Goal: Transaction & Acquisition: Purchase product/service

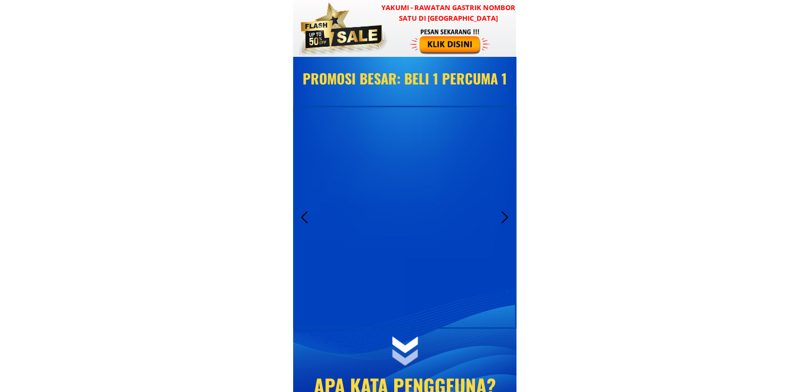
click at [457, 45] on div at bounding box center [450, 41] width 82 height 27
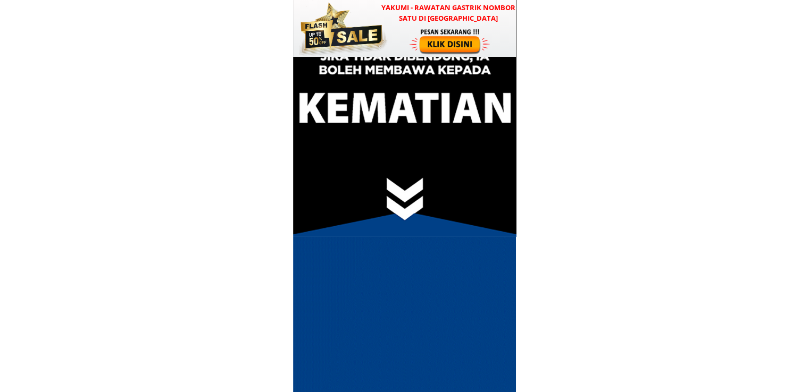
scroll to position [5442, 0]
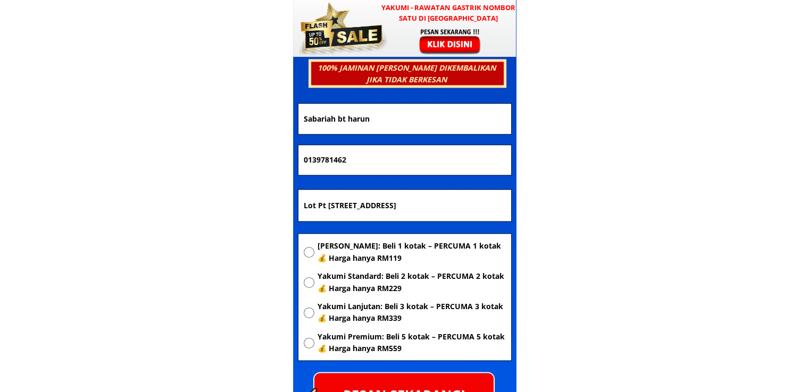
drag, startPoint x: 431, startPoint y: 120, endPoint x: 94, endPoint y: 113, distance: 337.1
paste input "[PERSON_NAME]"
type input "[PERSON_NAME]"
click at [423, 208] on input "Lot Pt [STREET_ADDRESS]" at bounding box center [404, 206] width 207 height 32
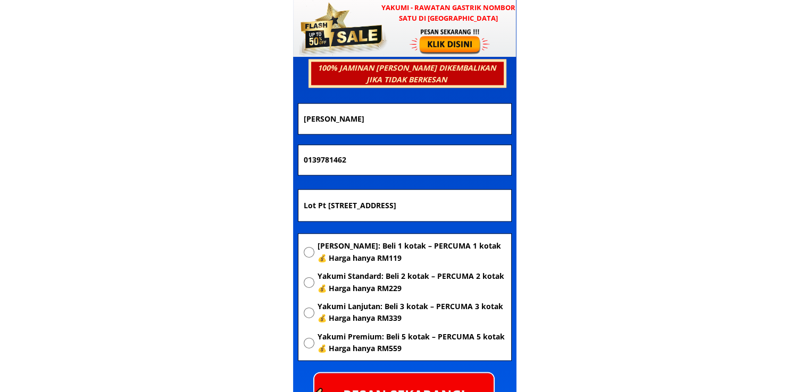
paste input "[GEOGRAPHIC_DATA] [GEOGRAPHIC_DATA] [GEOGRAPHIC_DATA]"
type input "[GEOGRAPHIC_DATA] [GEOGRAPHIC_DATA] [GEOGRAPHIC_DATA]"
click at [365, 255] on span "[PERSON_NAME]: Beli 1 kotak – PERCUMA 1 kotak 💰 Harga hanya RM119" at bounding box center [411, 252] width 188 height 24
radio input "true"
drag, startPoint x: 376, startPoint y: 147, endPoint x: 64, endPoint y: 152, distance: 312.6
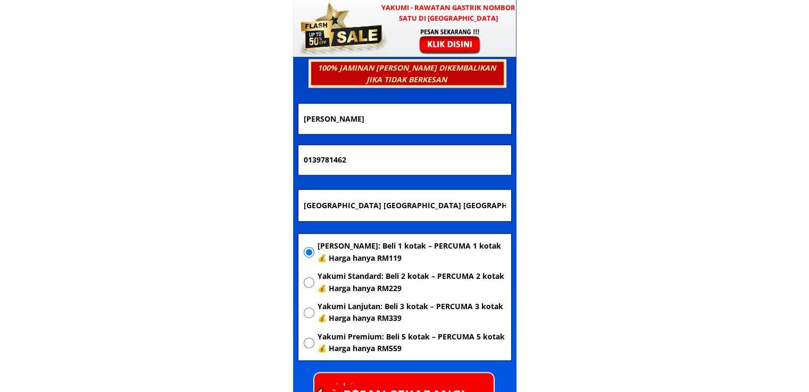
paste input "4-790 7751"
click at [319, 161] on input "014-790 7751" at bounding box center [404, 160] width 207 height 30
click at [332, 160] on input "014790 7751" at bounding box center [404, 160] width 207 height 30
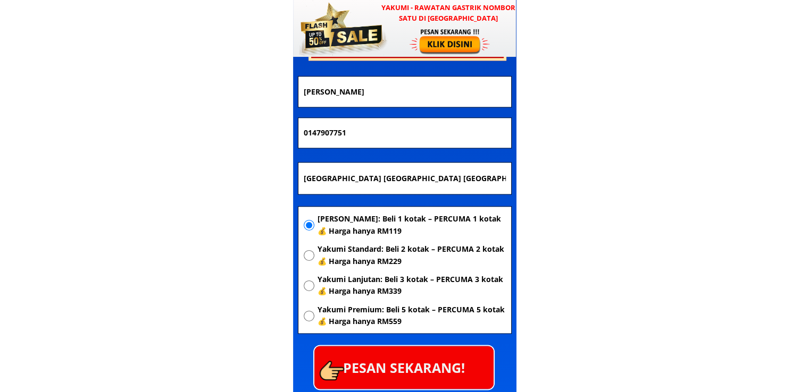
scroll to position [5495, 0]
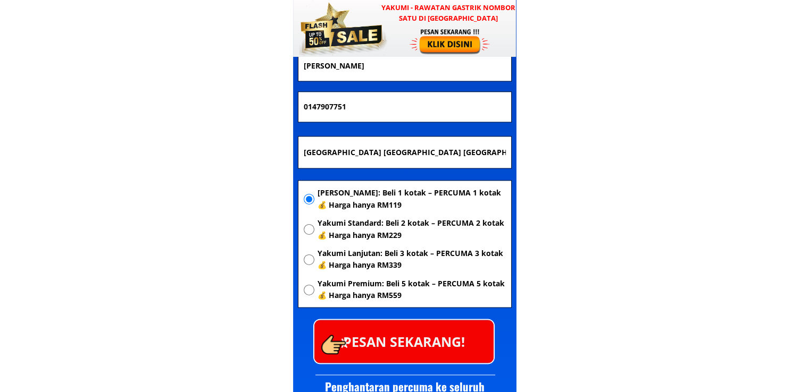
type input "0147907751"
click at [440, 333] on p "PESAN SEKARANG!" at bounding box center [403, 341] width 179 height 43
